Goal: Information Seeking & Learning: Learn about a topic

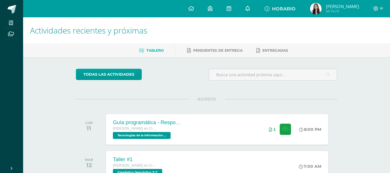
click at [250, 7] on icon at bounding box center [248, 8] width 5 height 5
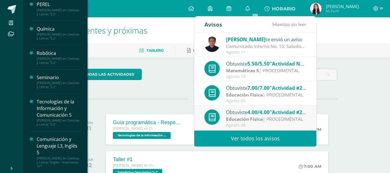
scroll to position [230, 0]
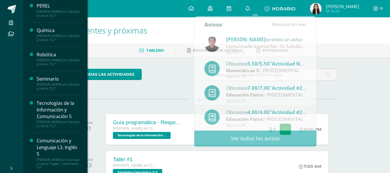
click at [52, 41] on div "[PERSON_NAME] en Ciencias y Letras "5.2"" at bounding box center [59, 38] width 44 height 8
